Goal: Task Accomplishment & Management: Complete application form

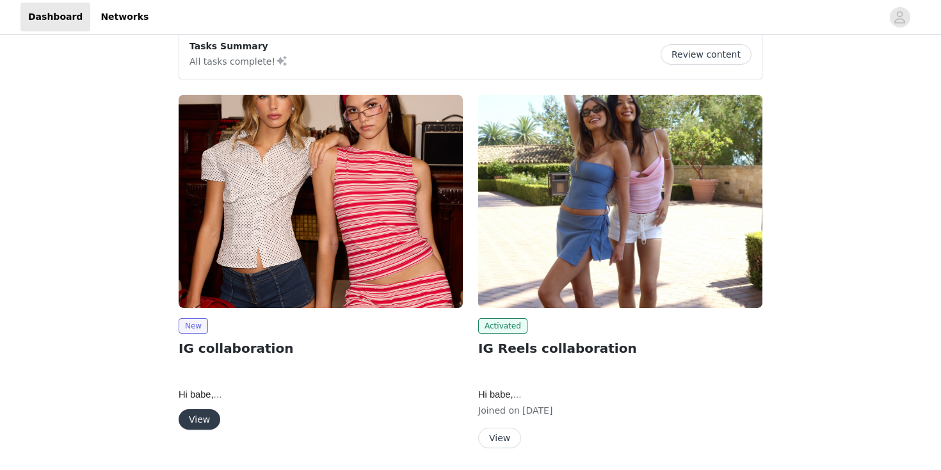
scroll to position [61, 0]
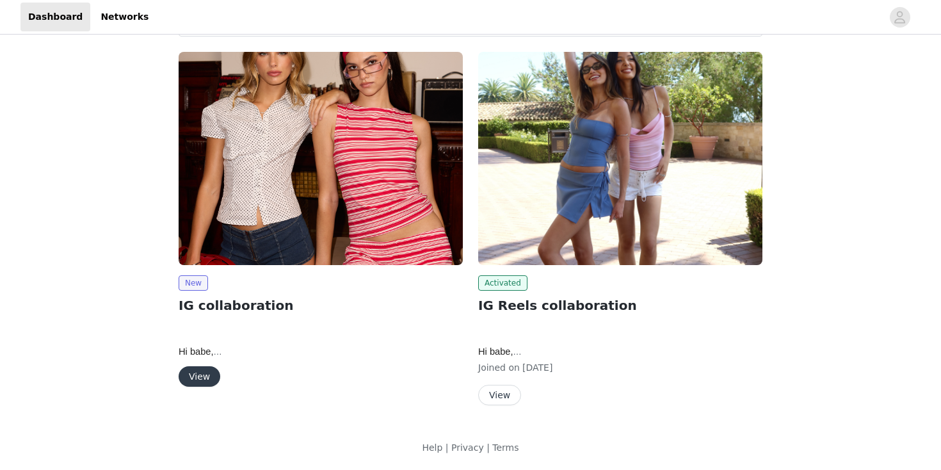
click at [205, 376] on button "View" at bounding box center [200, 376] width 42 height 20
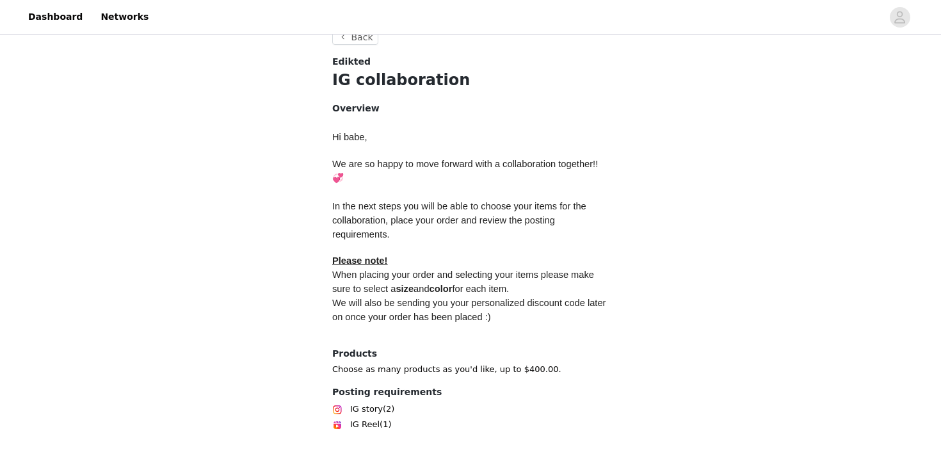
scroll to position [528, 0]
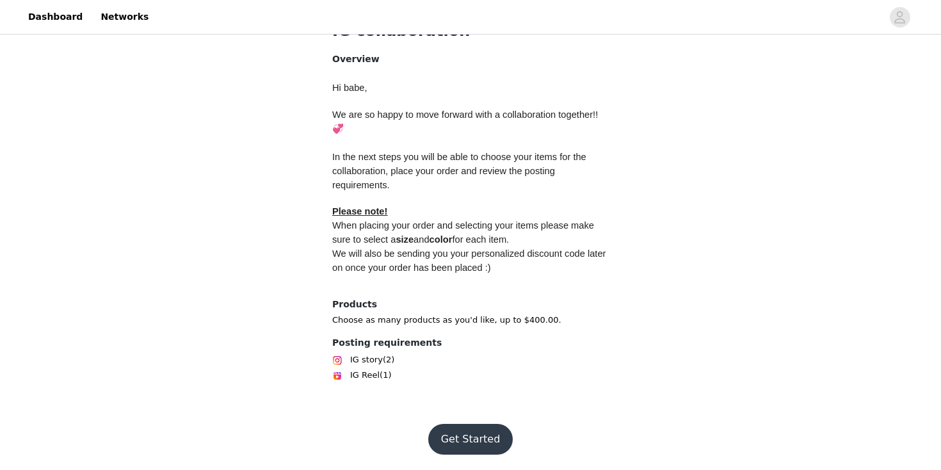
click at [468, 441] on button "Get Started" at bounding box center [470, 439] width 85 height 31
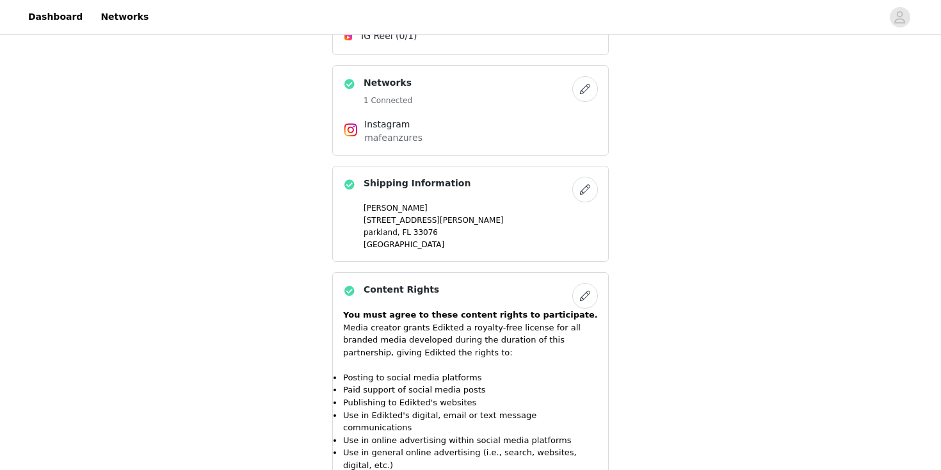
scroll to position [1504, 0]
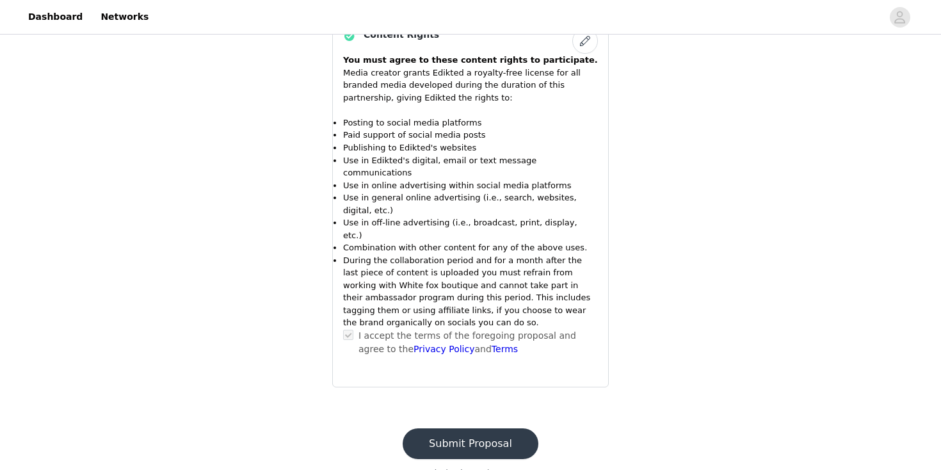
click at [485, 428] on button "Submit Proposal" at bounding box center [471, 443] width 136 height 31
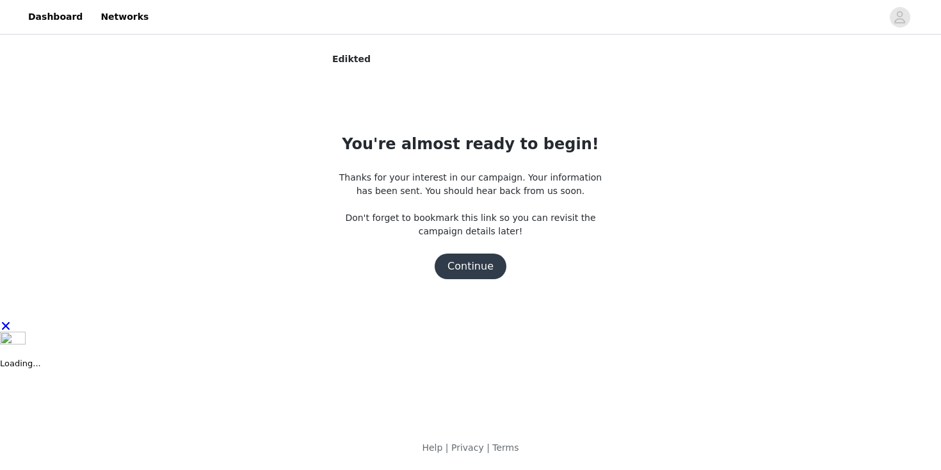
click at [479, 260] on button "Continue" at bounding box center [471, 267] width 72 height 26
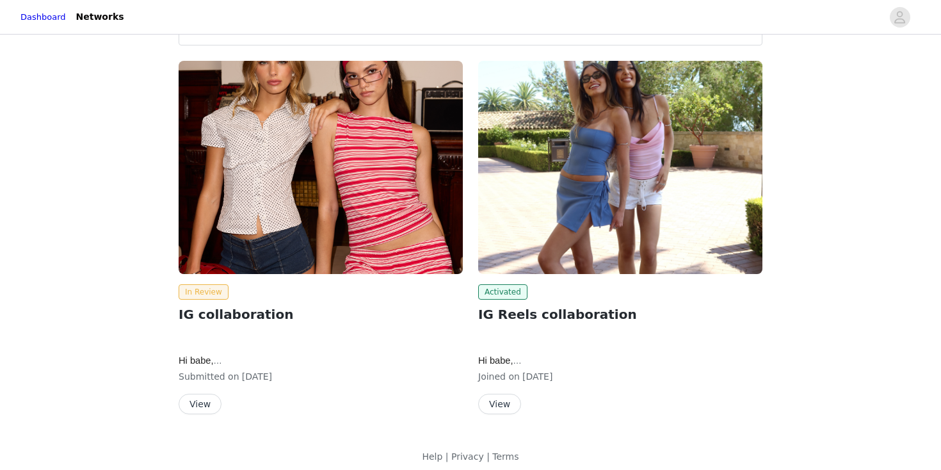
scroll to position [61, 0]
